Goal: Transaction & Acquisition: Purchase product/service

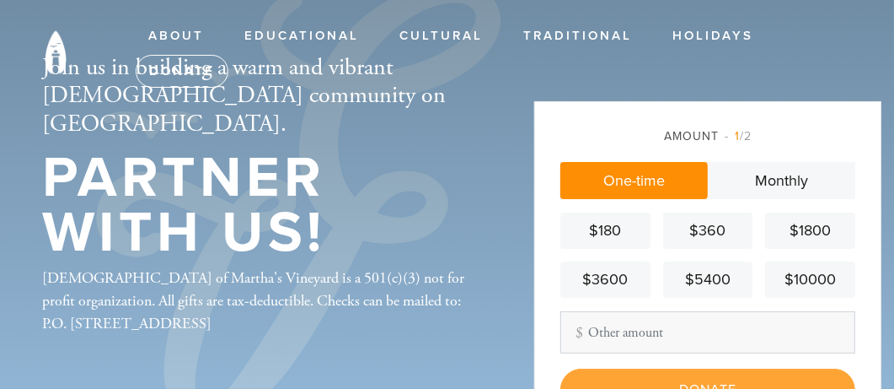
click at [736, 137] on span "1" at bounding box center [737, 136] width 5 height 14
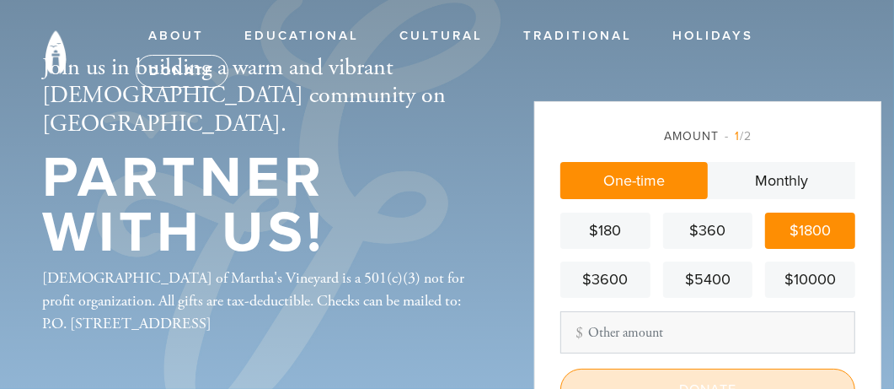
click at [658, 384] on input "Donate" at bounding box center [708, 389] width 295 height 42
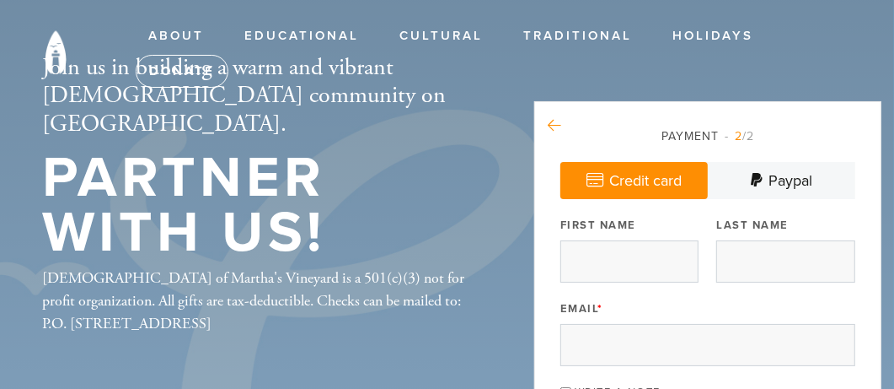
click at [553, 115] on link at bounding box center [554, 126] width 13 height 23
